Goal: Information Seeking & Learning: Learn about a topic

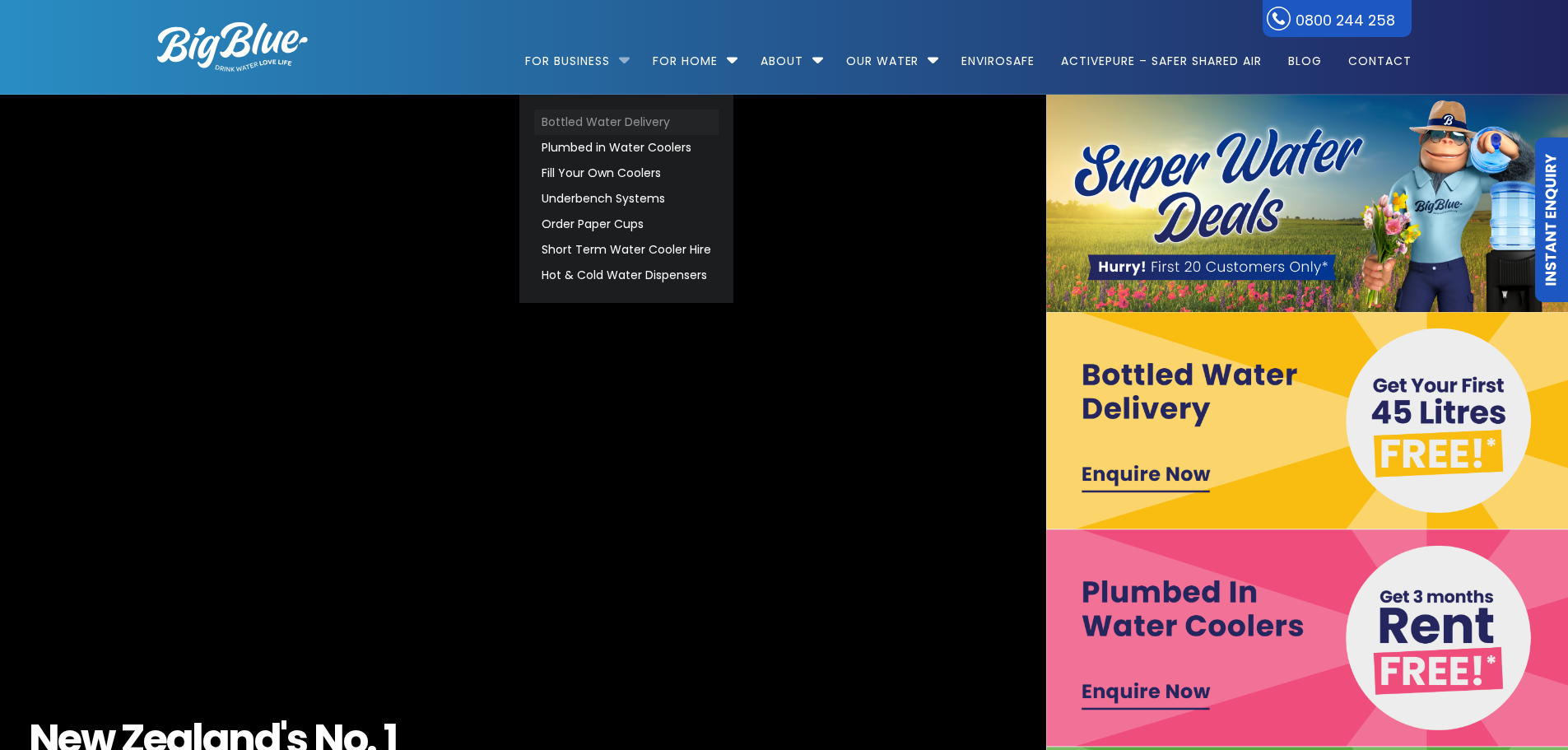
click at [592, 119] on link "Bottled Water Delivery" at bounding box center [626, 122] width 184 height 26
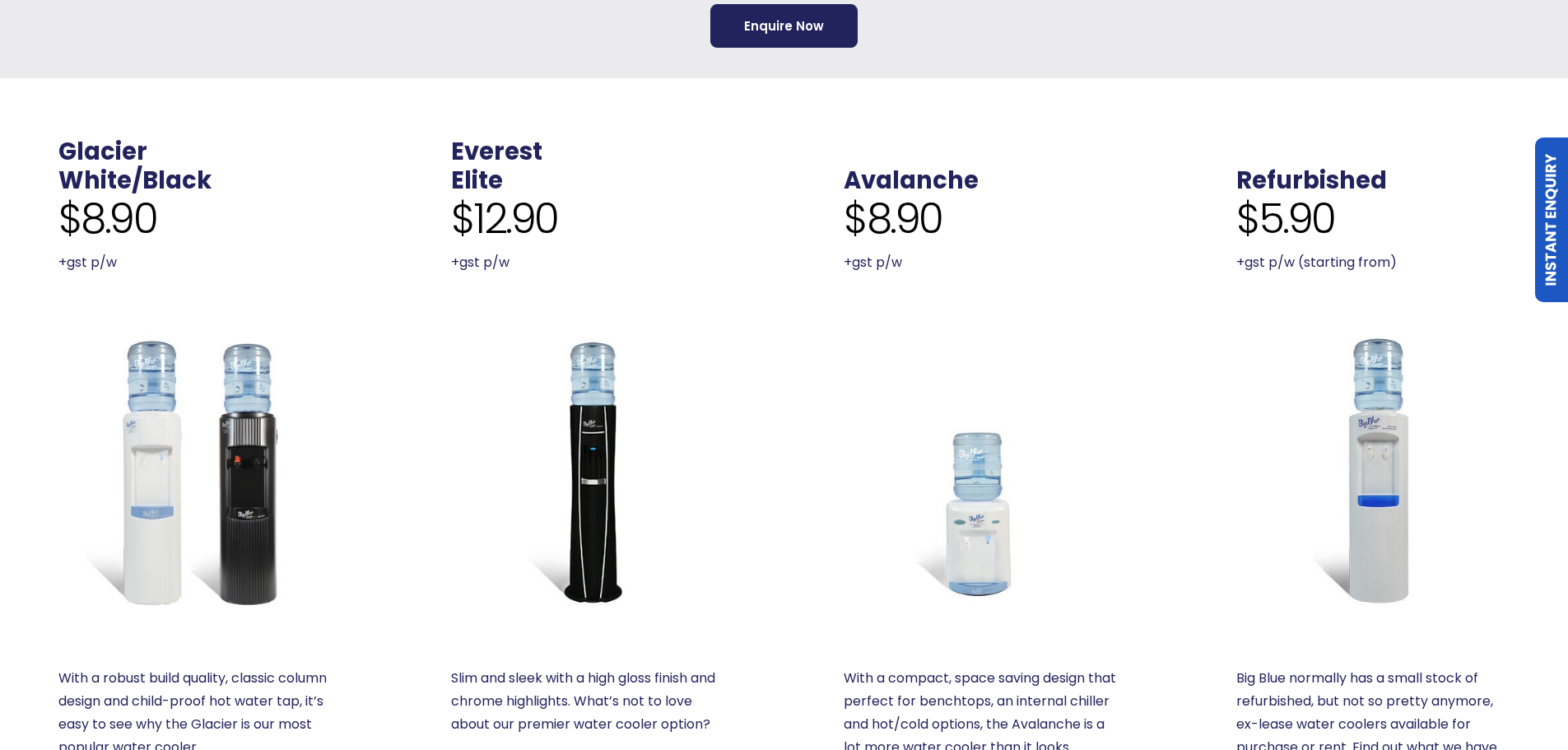
scroll to position [905, 0]
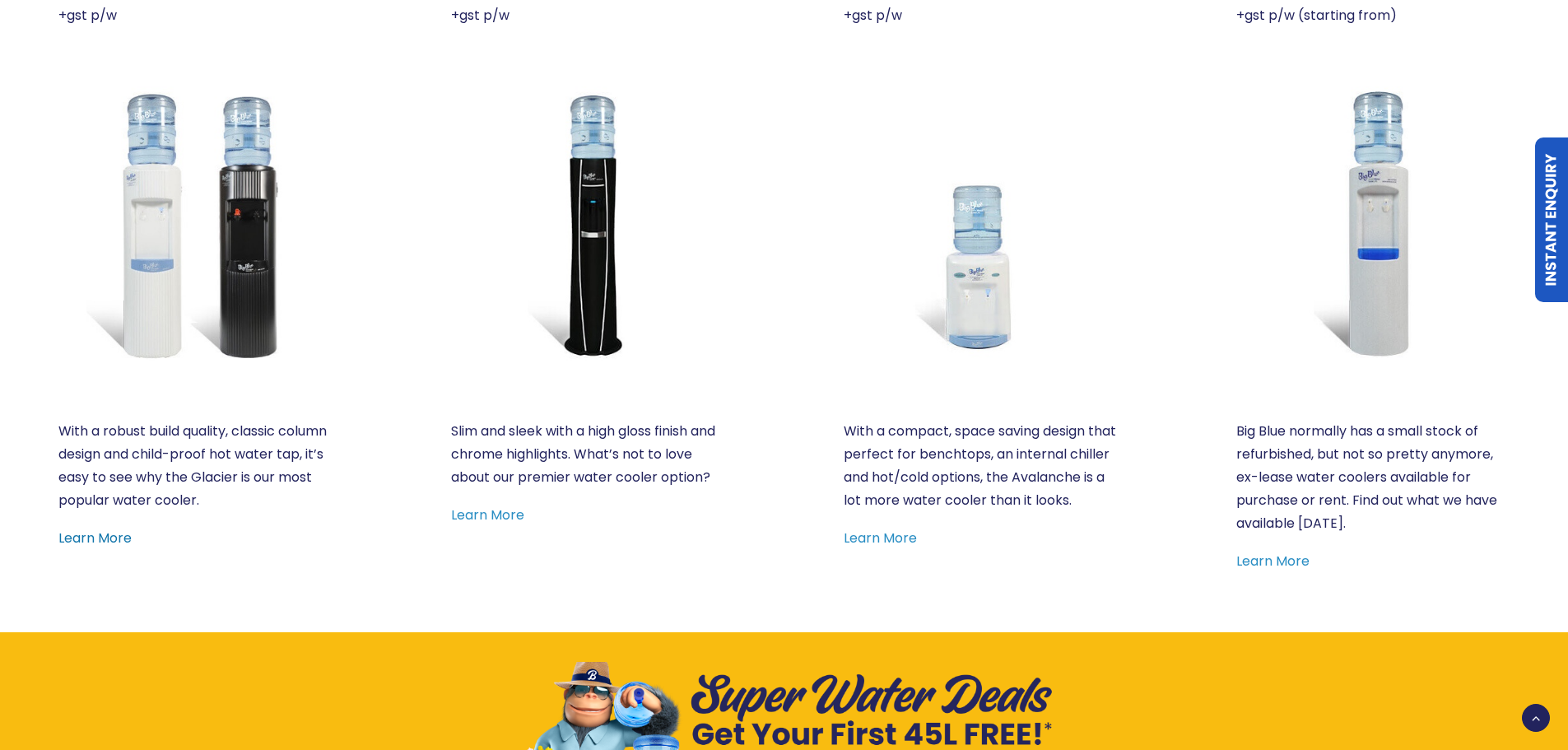
click at [107, 540] on link "Learn More" at bounding box center [95, 538] width 73 height 19
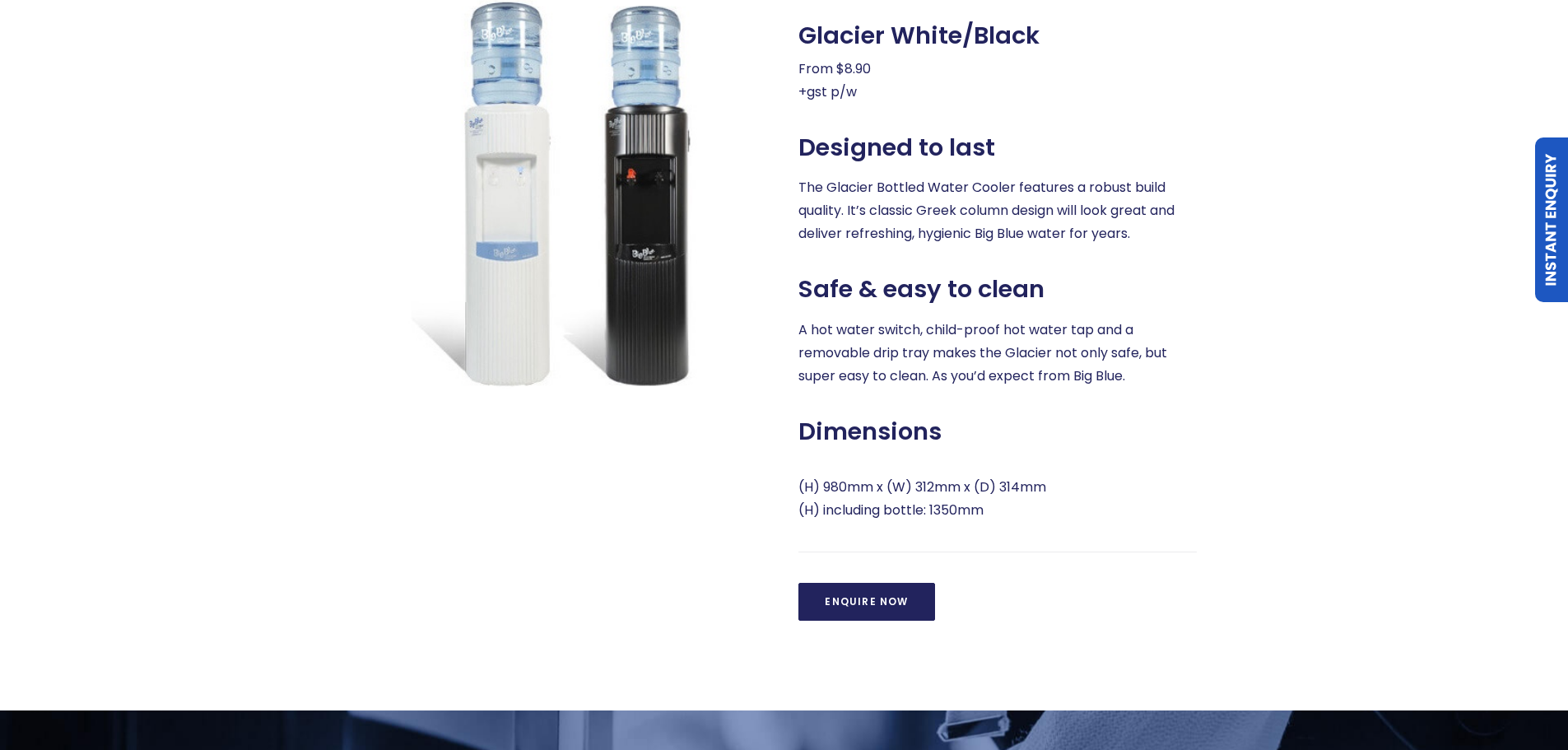
scroll to position [823, 0]
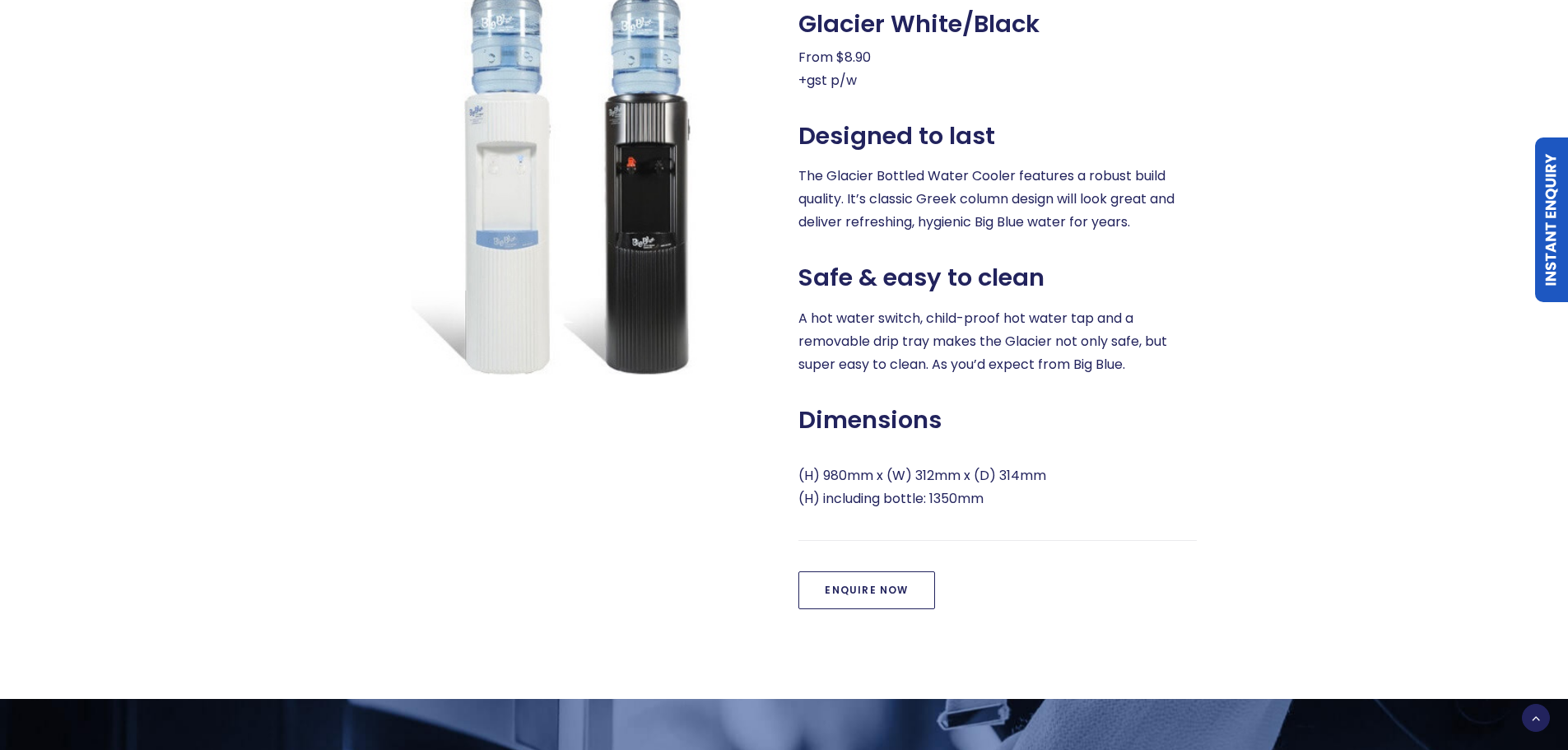
click at [864, 596] on link "Enquire Now" at bounding box center [866, 590] width 136 height 37
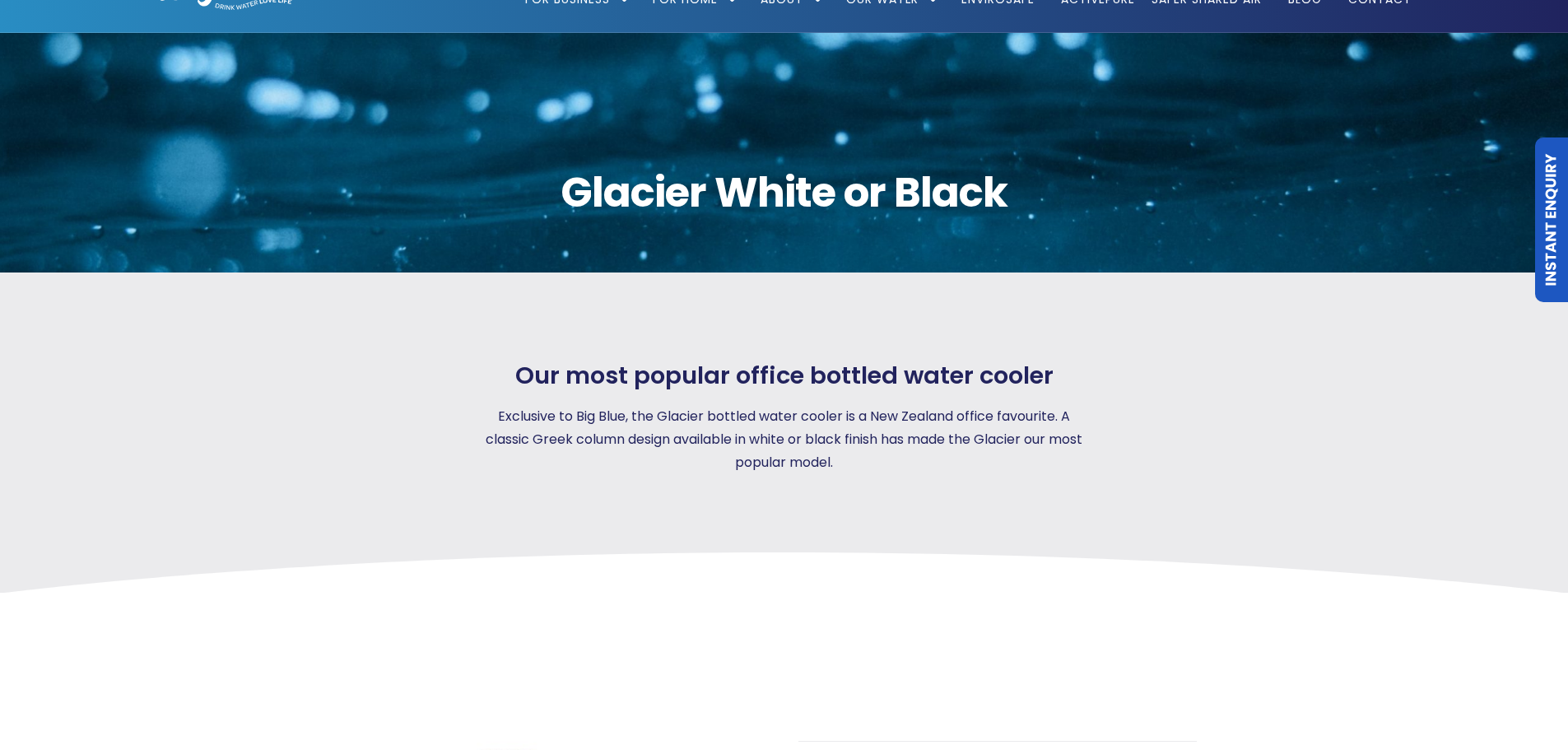
scroll to position [0, 0]
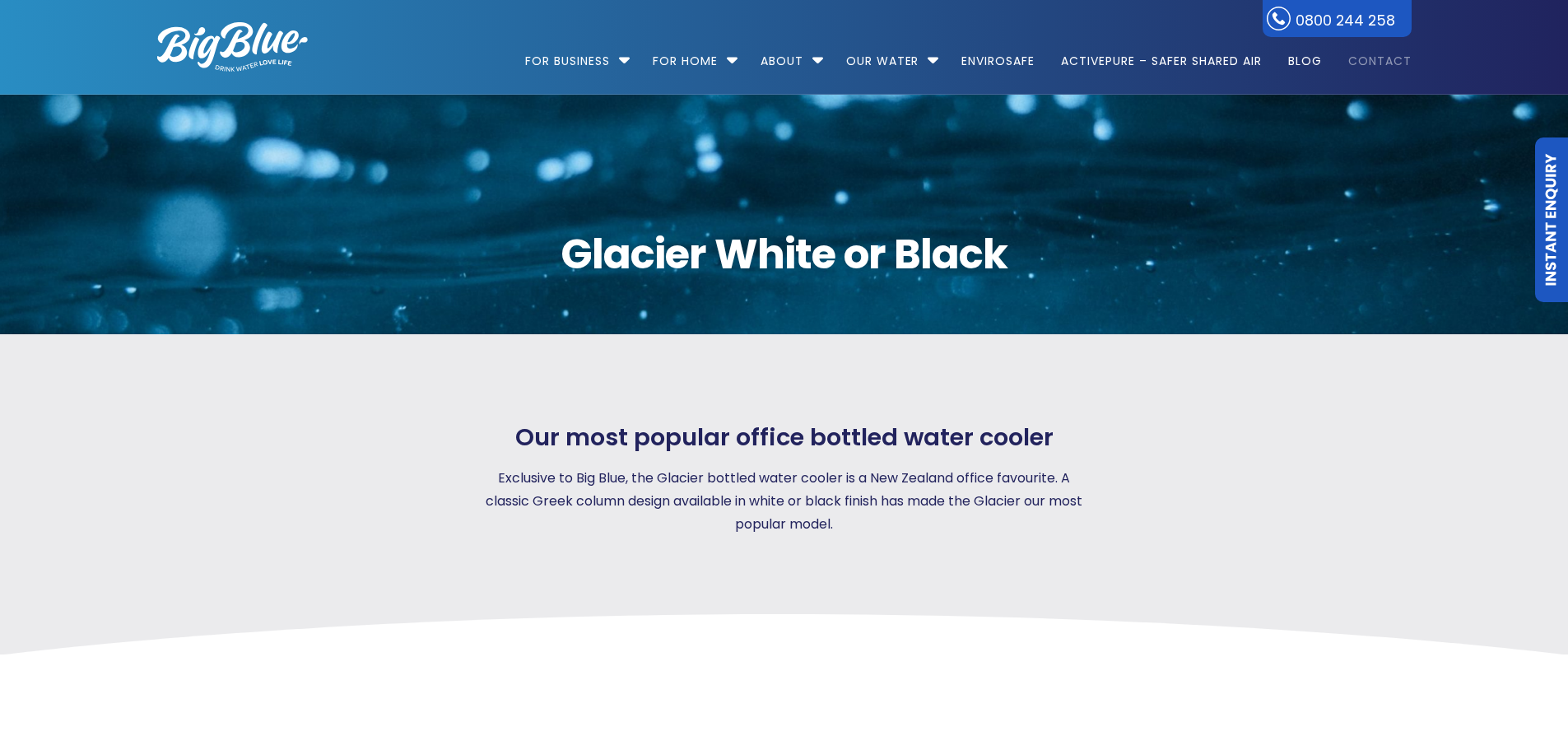
click at [1383, 64] on link "Contact" at bounding box center [1374, 53] width 75 height 106
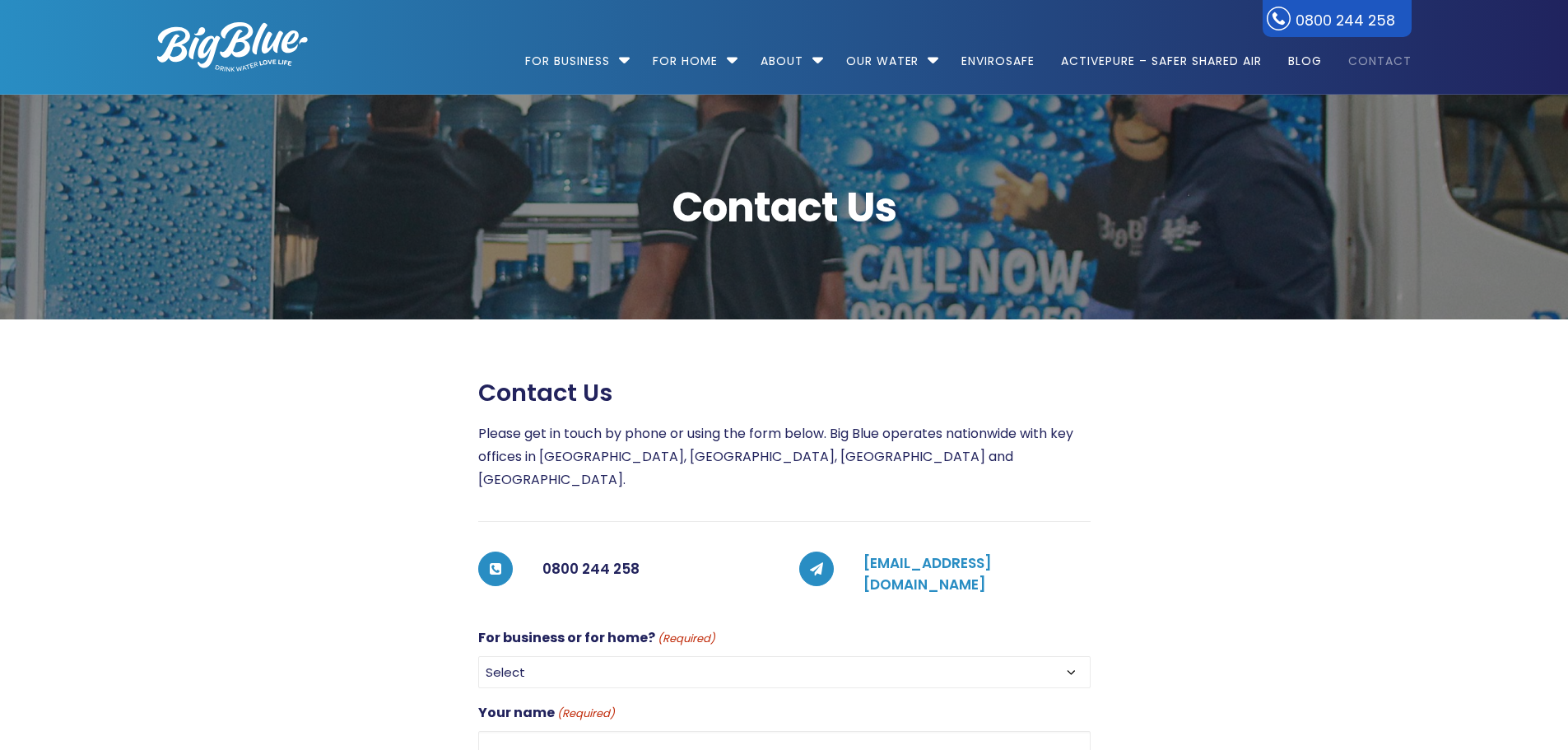
click at [992, 553] on link "customerservices@bigblue.co.nz" at bounding box center [927, 574] width 129 height 41
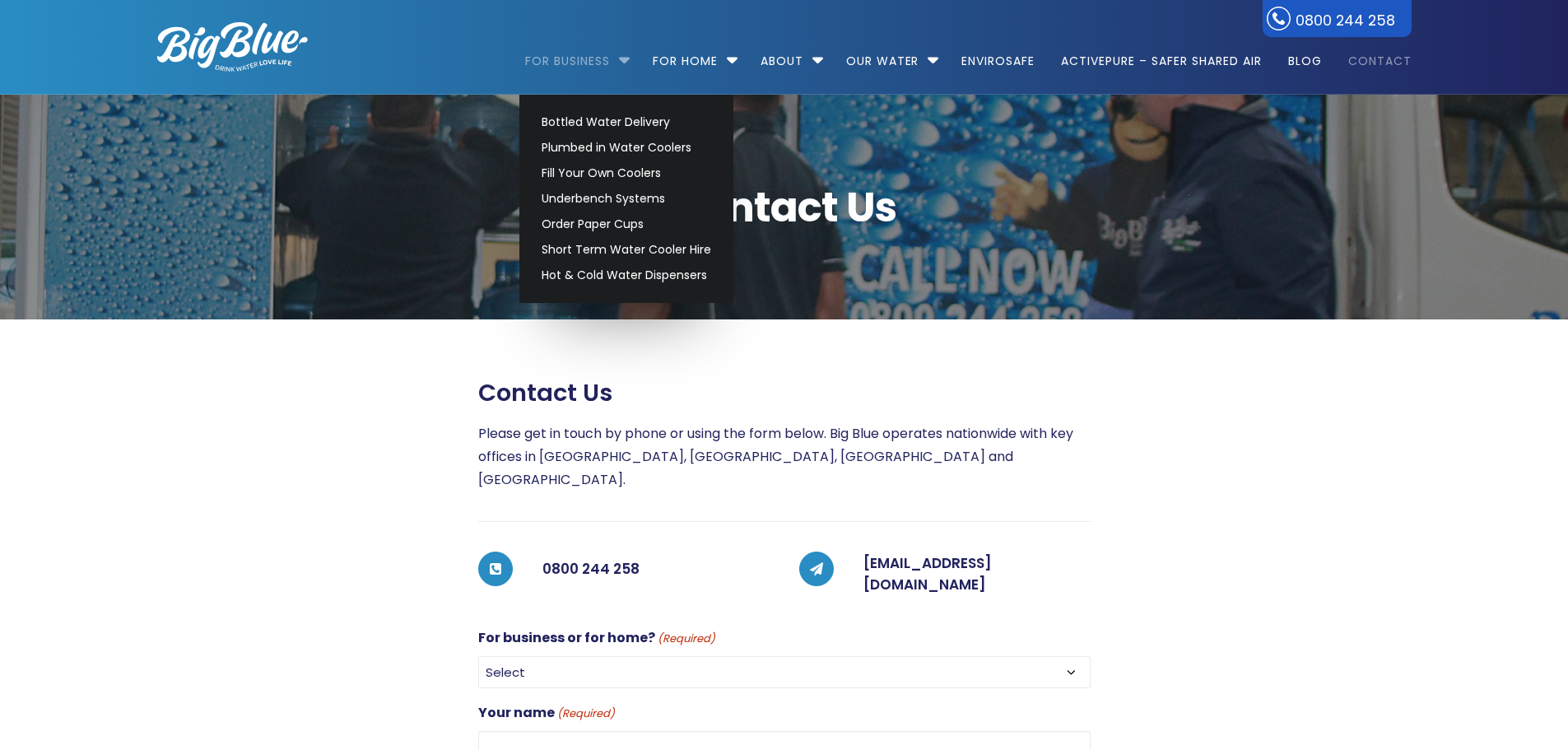
click at [587, 77] on link "For Business" at bounding box center [573, 53] width 96 height 106
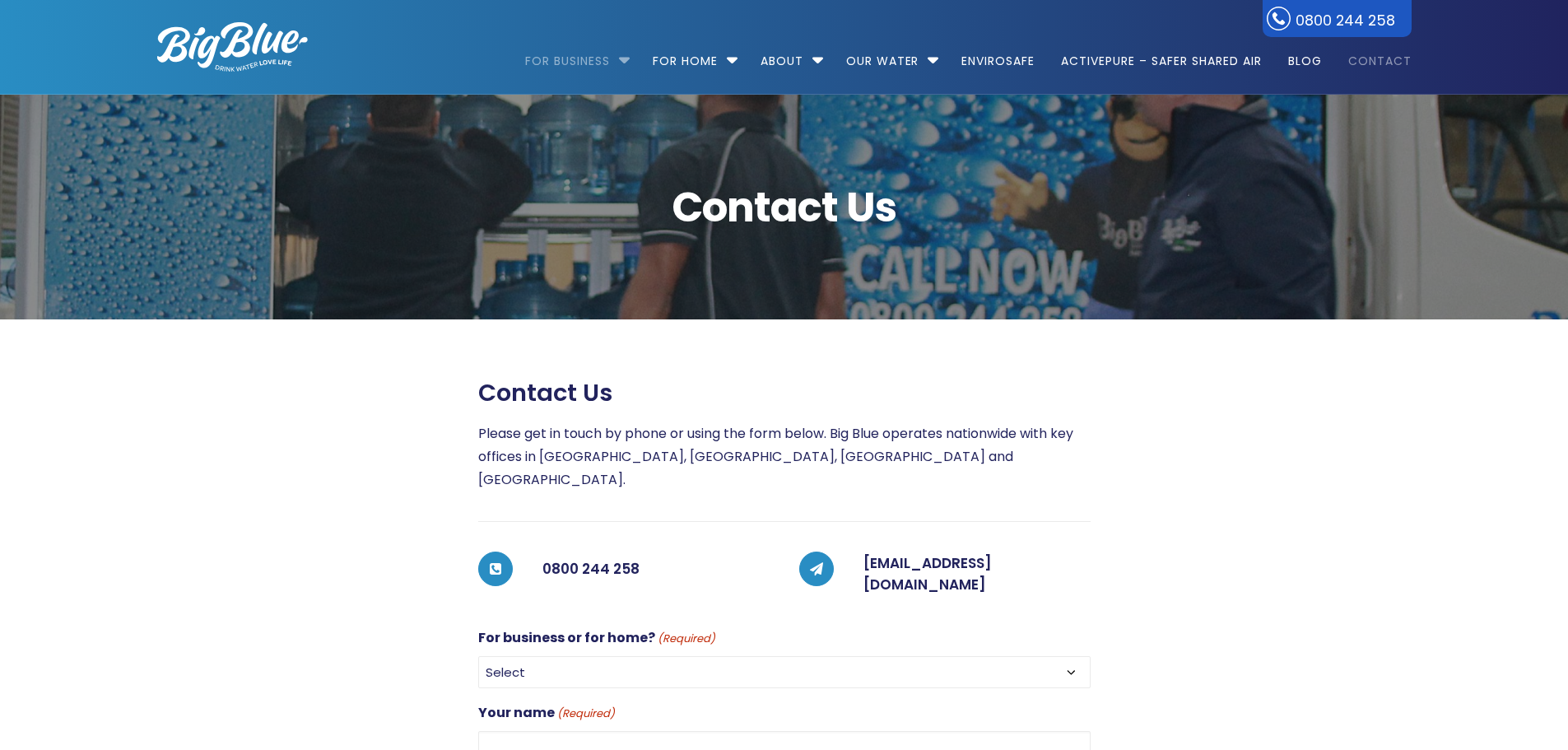
click at [575, 62] on link "For Business" at bounding box center [573, 53] width 96 height 106
click at [625, 59] on li "For Business Bottled Water Delivery Plumbed in Water Coolers Fill Your Own Cool…" at bounding box center [582, 54] width 113 height 94
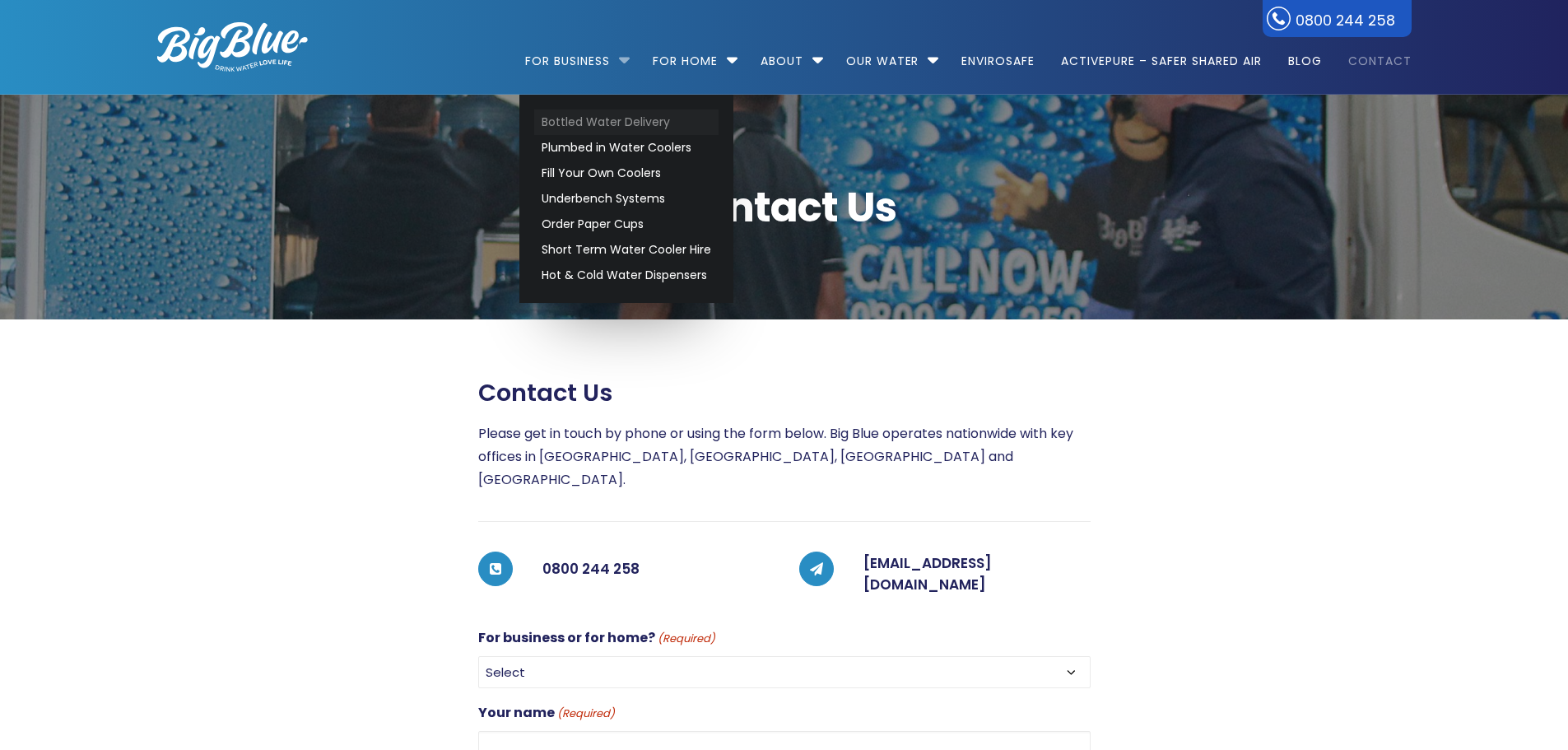
click at [608, 122] on link "Bottled Water Delivery" at bounding box center [626, 122] width 184 height 26
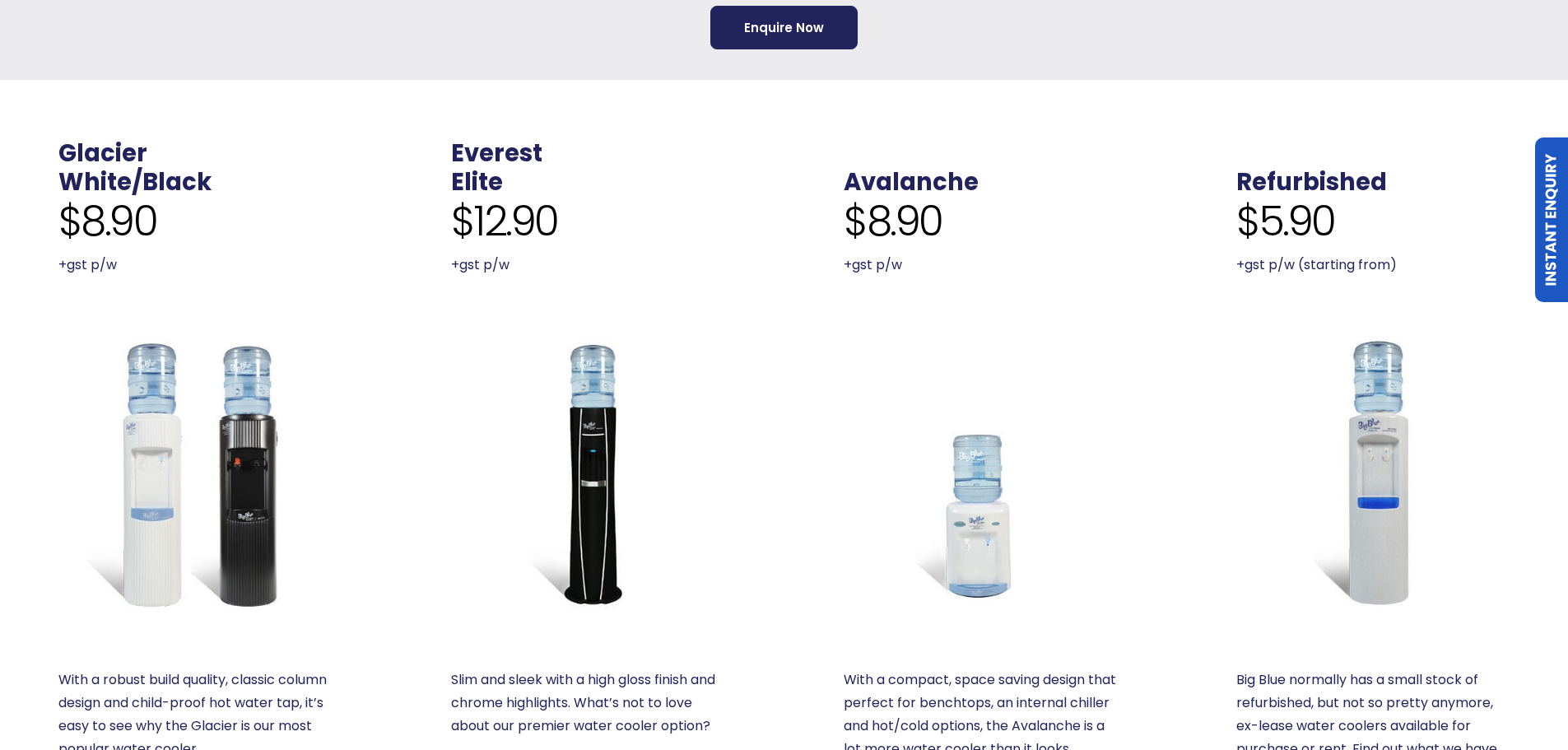
scroll to position [905, 0]
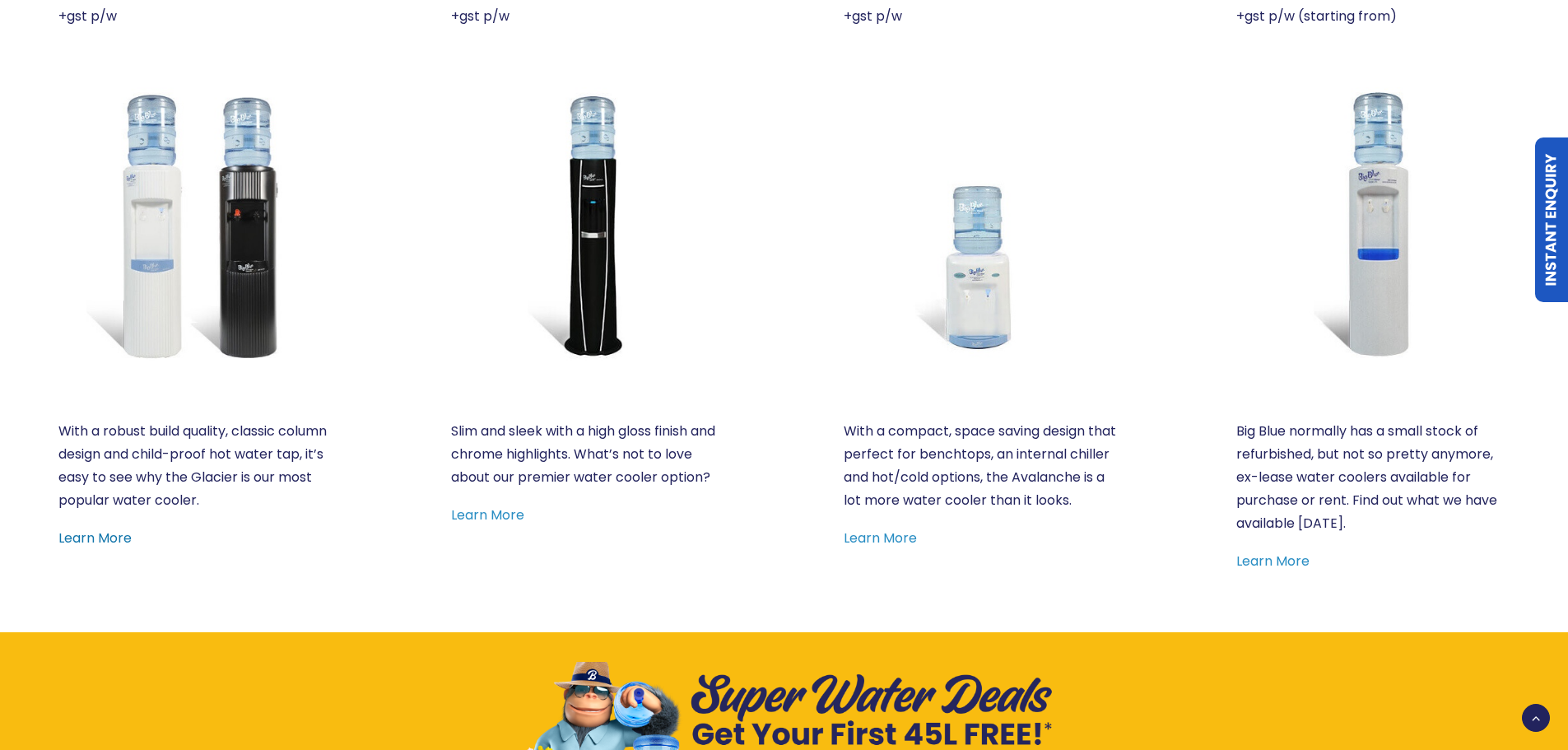
click at [96, 537] on link "Learn More" at bounding box center [95, 538] width 73 height 19
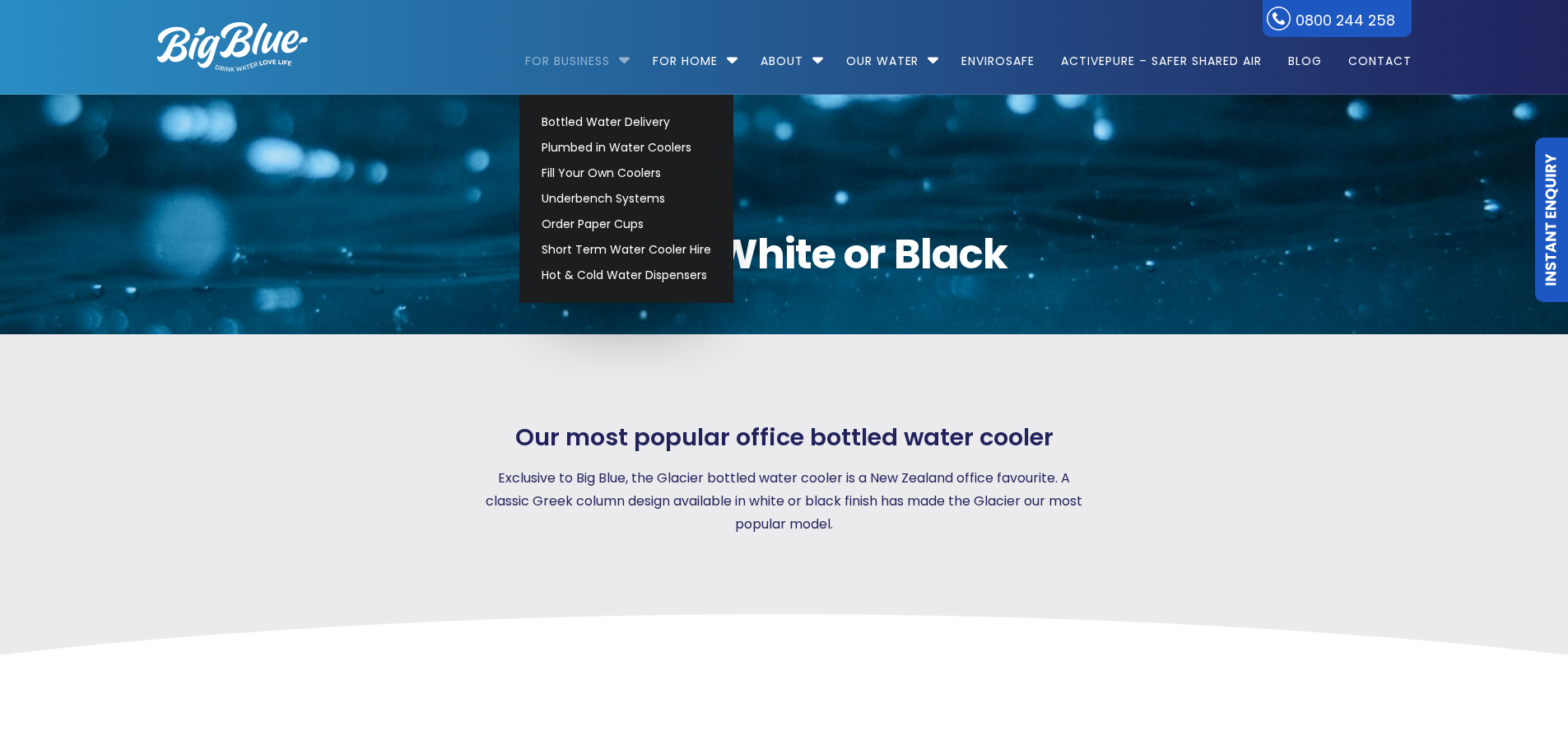
click at [603, 56] on link "For Business" at bounding box center [573, 53] width 96 height 106
click at [608, 142] on link "Plumbed in Water Coolers" at bounding box center [626, 148] width 184 height 26
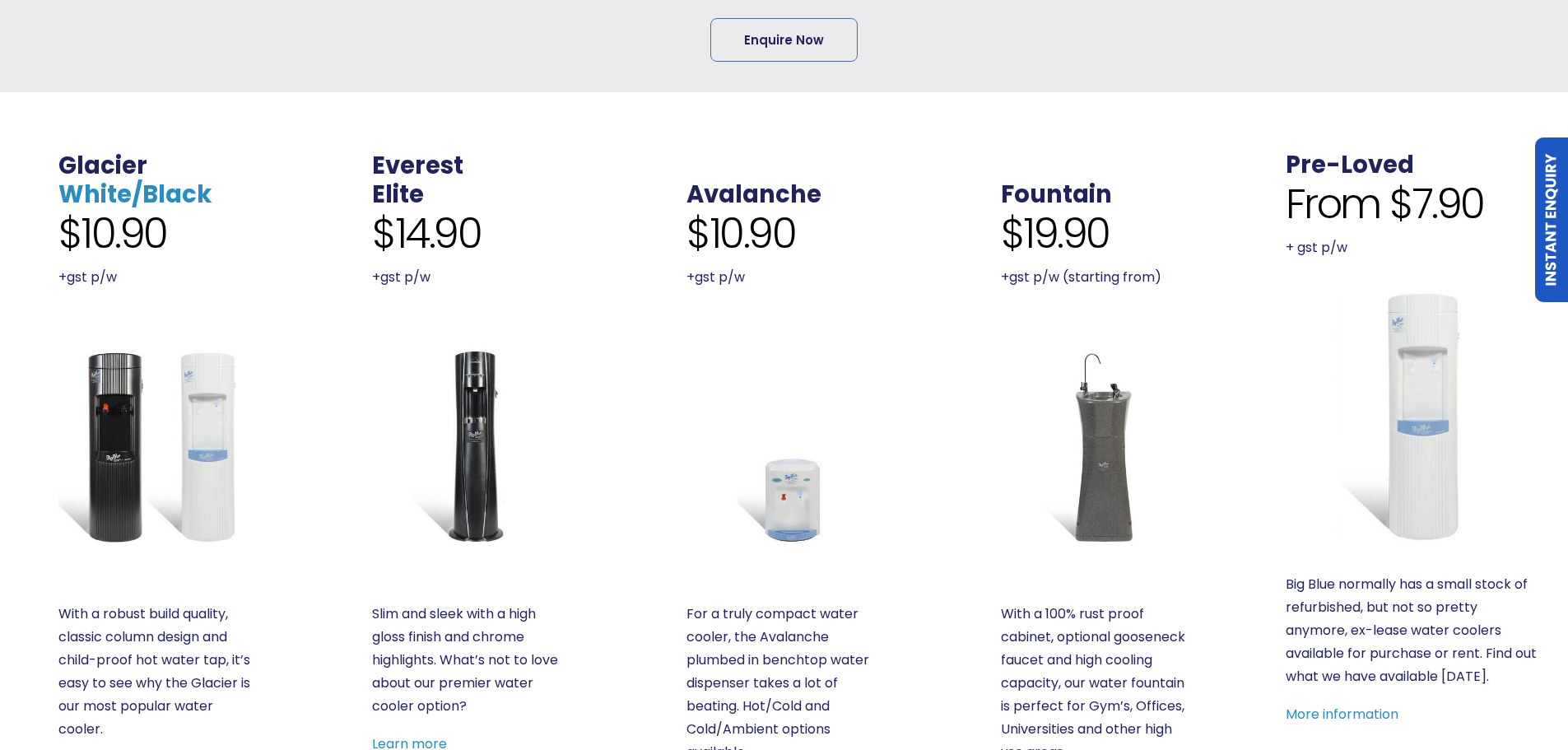
click at [146, 193] on link "White/Black" at bounding box center [135, 194] width 153 height 33
